Goal: Task Accomplishment & Management: Complete application form

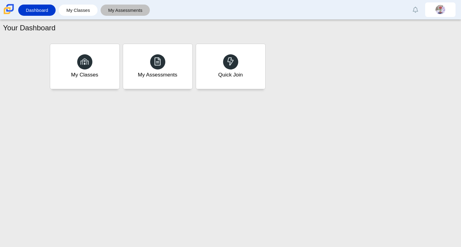
click at [109, 15] on link "My Assessments" at bounding box center [125, 10] width 43 height 11
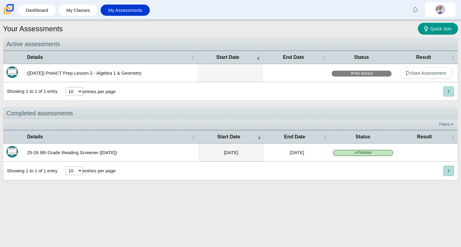
click at [451, 91] on button "1" at bounding box center [448, 92] width 11 height 10
click at [417, 77] on link "Start Assessment" at bounding box center [426, 73] width 53 height 12
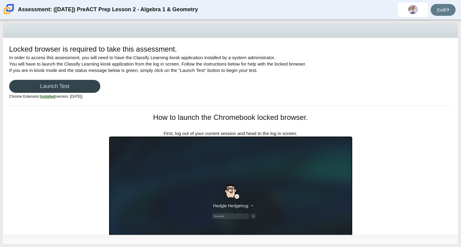
click at [52, 84] on link "Launch Test" at bounding box center [54, 86] width 91 height 13
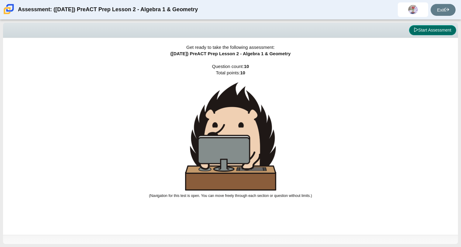
click at [434, 28] on button "Start Assessment" at bounding box center [432, 30] width 47 height 10
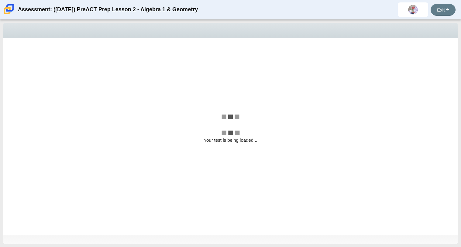
select select "bbf5d072-3e0b-44c4-9a12-6e7c9033f65b"
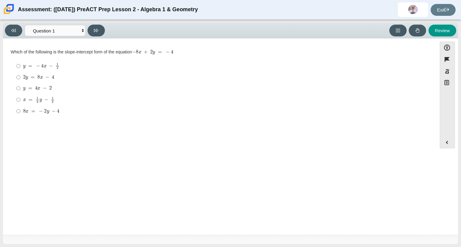
click at [290, 79] on div "2 y = 8 x − 4" at bounding box center [224, 77] width 403 height 6
click at [20, 79] on input "2 y = 8 x − 4 2 y = 8 x − 4" at bounding box center [18, 77] width 4 height 11
radio input "true"
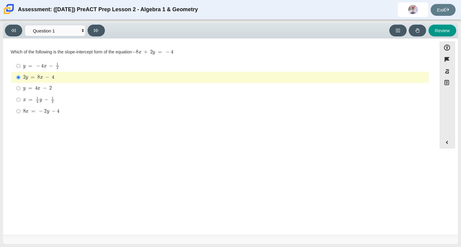
click at [95, 76] on div "2 y = 8 x − 4" at bounding box center [224, 77] width 403 height 6
click at [20, 76] on input "2 y = 8 x − 4 2 y = 8 x − 4" at bounding box center [18, 77] width 4 height 11
click at [89, 30] on button at bounding box center [96, 31] width 17 height 12
select select "ed62e223-81bd-4cbf-ab48-ab975844bd1f"
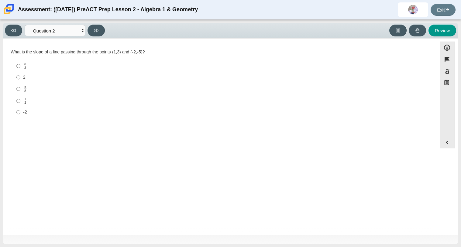
click at [77, 84] on label "3 8 3 eighths" at bounding box center [220, 89] width 416 height 12
click at [20, 84] on input "3 8 3 eighths" at bounding box center [18, 89] width 4 height 12
radio input "true"
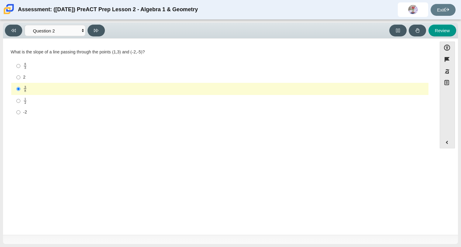
click at [59, 75] on div "2" at bounding box center [224, 77] width 403 height 6
click at [20, 75] on input "2 2" at bounding box center [18, 77] width 4 height 11
radio input "true"
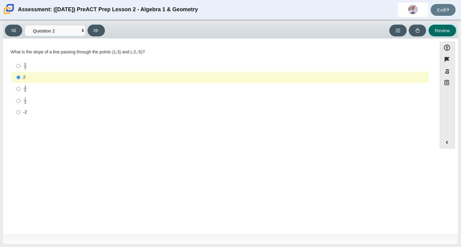
click at [450, 35] on button "Review" at bounding box center [443, 31] width 28 height 12
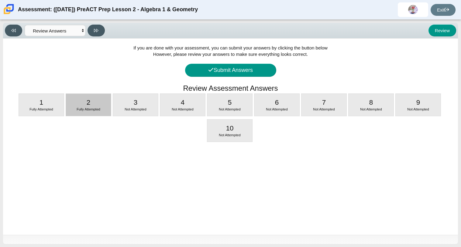
click at [73, 109] on div "Fully Attempted" at bounding box center [88, 109] width 45 height 5
select select "ed62e223-81bd-4cbf-ab48-ab975844bd1f"
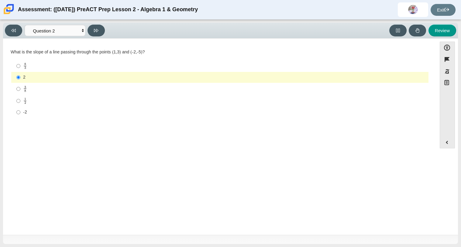
click at [47, 89] on div "3 8" at bounding box center [224, 89] width 403 height 7
click at [20, 89] on input "3 8 3 eighths" at bounding box center [18, 89] width 4 height 12
radio input "true"
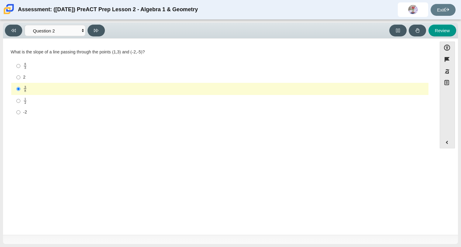
click at [68, 67] on div "8 3" at bounding box center [224, 66] width 403 height 7
click at [20, 67] on input "8 3 8 thirds" at bounding box center [18, 66] width 4 height 12
radio input "true"
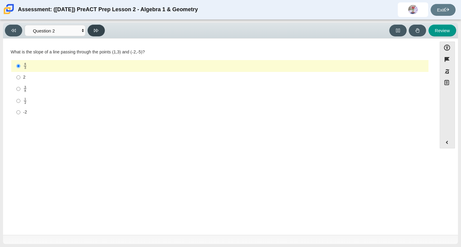
click at [102, 31] on button at bounding box center [96, 31] width 17 height 12
select select "97f4f5fa-a52e-4fed-af51-565bfcdf47cb"
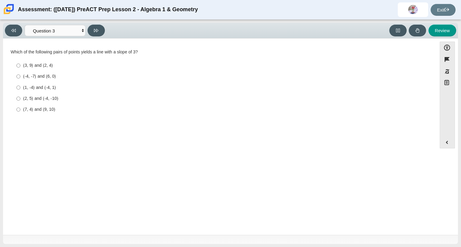
click at [38, 68] on div "(3, 9) and (2, 4)" at bounding box center [224, 66] width 403 height 6
click at [20, 68] on input "(3, 9) and (2, 4) (3, 9) and (2, 4)" at bounding box center [18, 65] width 4 height 11
radio input "true"
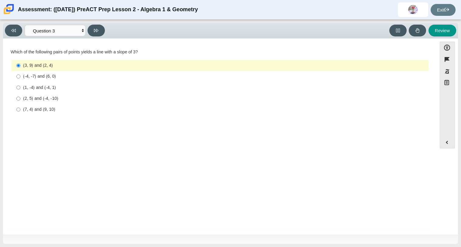
click at [41, 99] on div "(2, 5) and (-4, -10)" at bounding box center [224, 99] width 403 height 6
click at [20, 99] on input "(2, 5) and (-4, -10) (2, 5) and (-4, -10)" at bounding box center [18, 98] width 4 height 11
radio input "true"
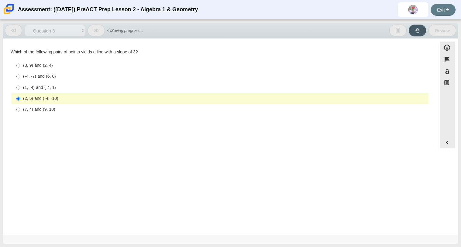
click at [69, 88] on div "(1, -4) and (-4, 1)" at bounding box center [224, 88] width 403 height 6
click at [20, 88] on input "(1, -4) and (-4, 1) (1, -4) and (-4, 1)" at bounding box center [18, 87] width 4 height 11
radio input "true"
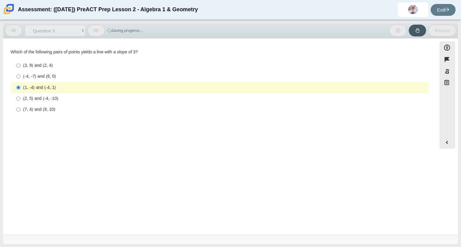
click at [66, 95] on label "(2, 5) and (-4, -10) (2, 5) and (-4, -10)" at bounding box center [220, 98] width 416 height 11
click at [20, 95] on input "(2, 5) and (-4, -10) (2, 5) and (-4, -10)" at bounding box center [18, 98] width 4 height 11
radio input "true"
